Goal: Find contact information: Obtain details needed to contact an individual or organization

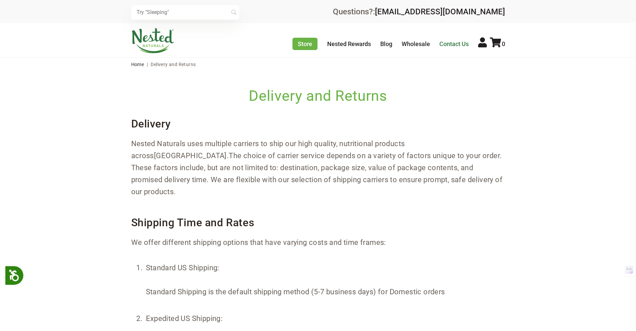
click at [450, 42] on link "Contact Us" at bounding box center [453, 43] width 29 height 7
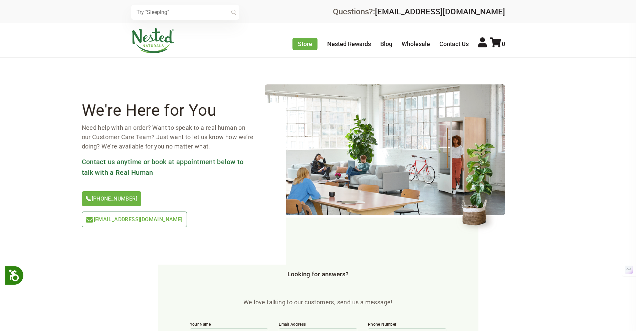
click at [183, 216] on span "[EMAIL_ADDRESS][DOMAIN_NAME]" at bounding box center [138, 219] width 89 height 6
click at [178, 216] on span "[EMAIL_ADDRESS][DOMAIN_NAME]" at bounding box center [138, 219] width 89 height 6
